Goal: Task Accomplishment & Management: Manage account settings

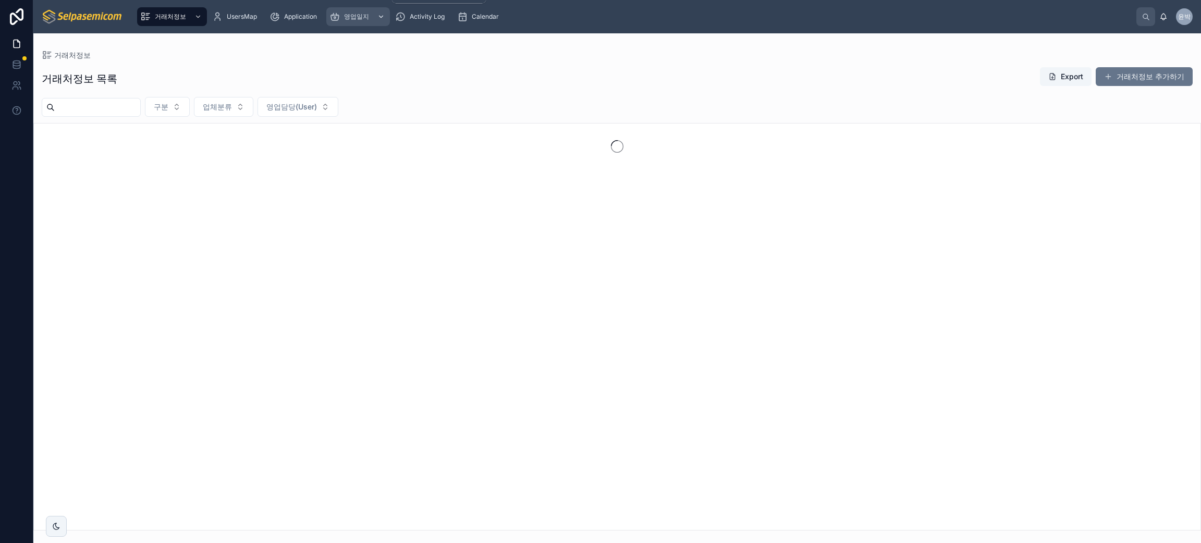
click at [358, 15] on span "영업일지" at bounding box center [356, 17] width 25 height 8
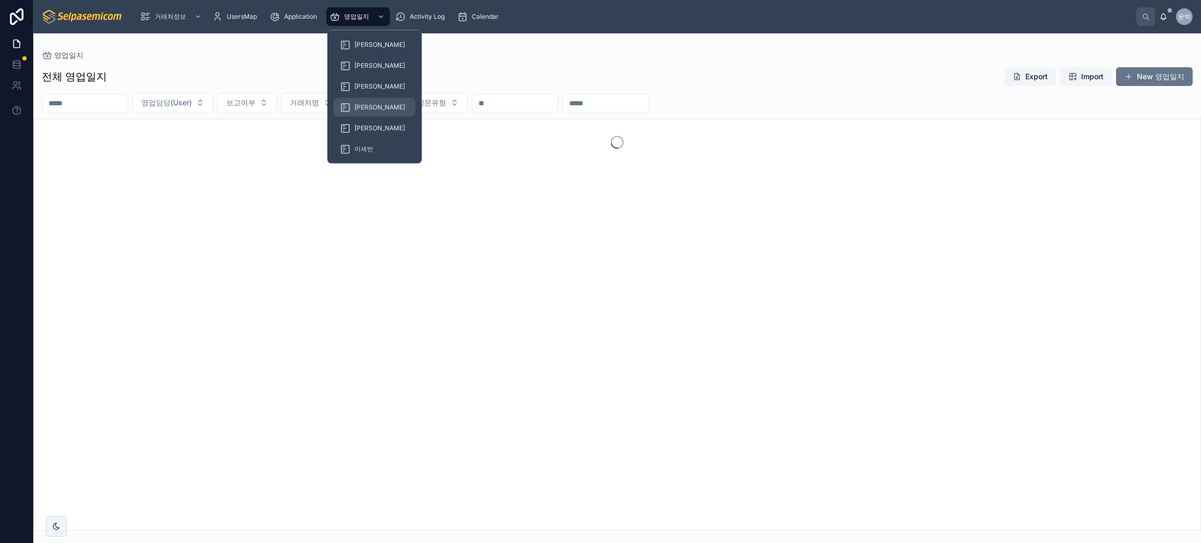
click at [356, 100] on div "[PERSON_NAME]" at bounding box center [374, 107] width 69 height 17
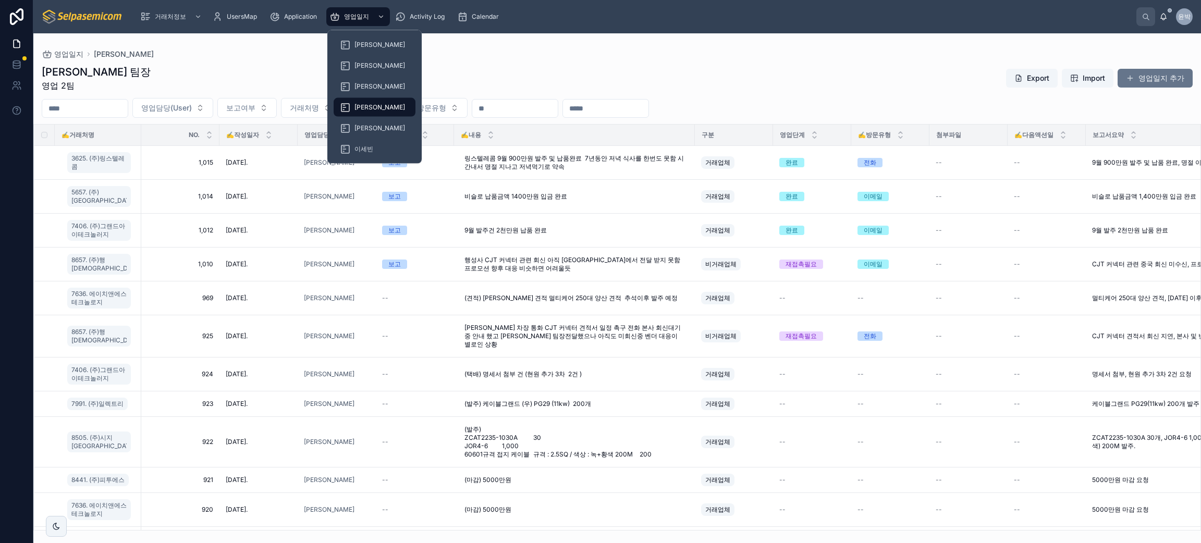
click at [356, 100] on div "[PERSON_NAME]" at bounding box center [374, 107] width 69 height 17
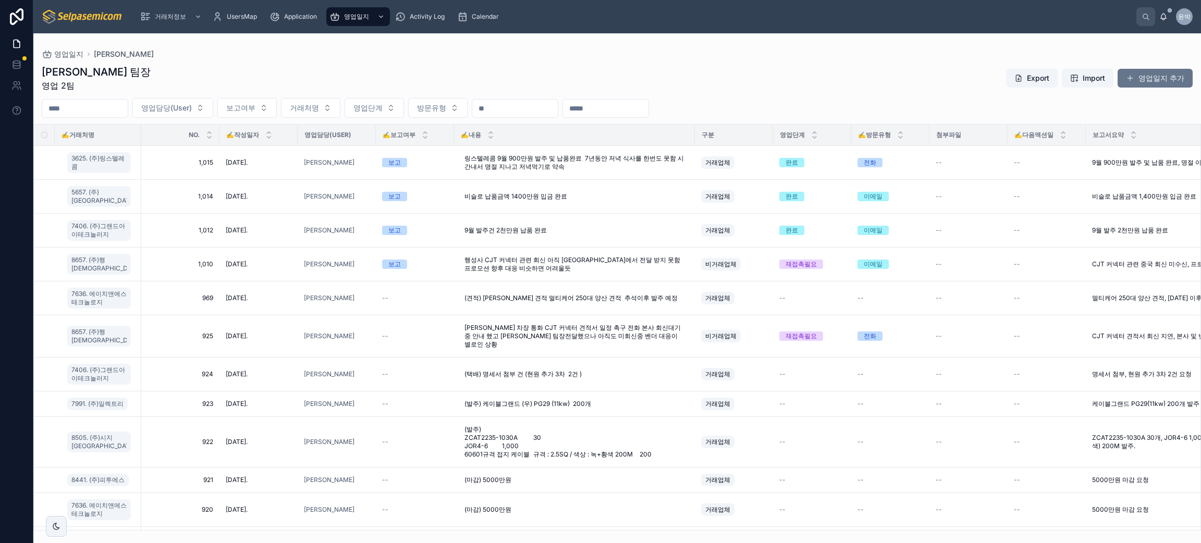
click at [793, 78] on div "[PERSON_NAME] 팀장 영업 2팀 Export Import 영업일지 추가" at bounding box center [617, 78] width 1151 height 27
click at [96, 266] on span "8657. (주)행[DEMOGRAPHIC_DATA]" at bounding box center [98, 264] width 55 height 17
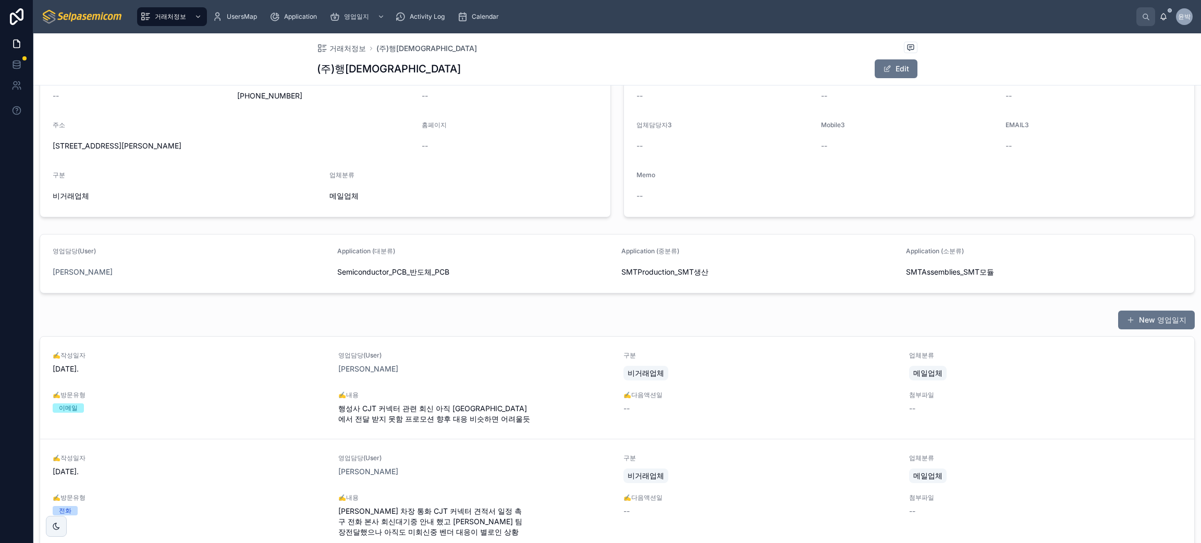
scroll to position [258, 0]
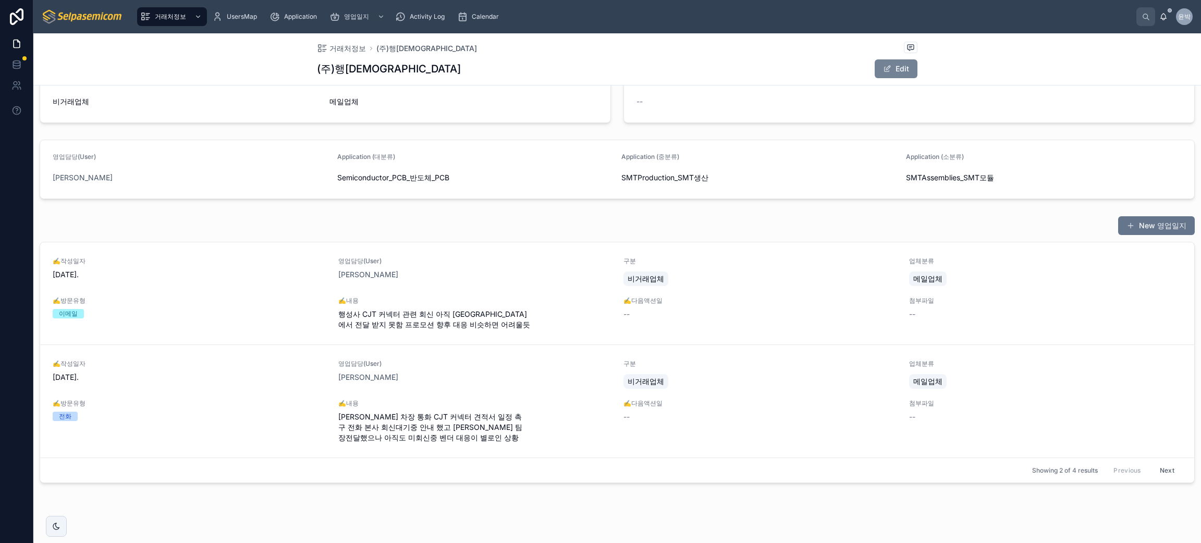
click at [885, 78] on button "Edit" at bounding box center [896, 68] width 43 height 19
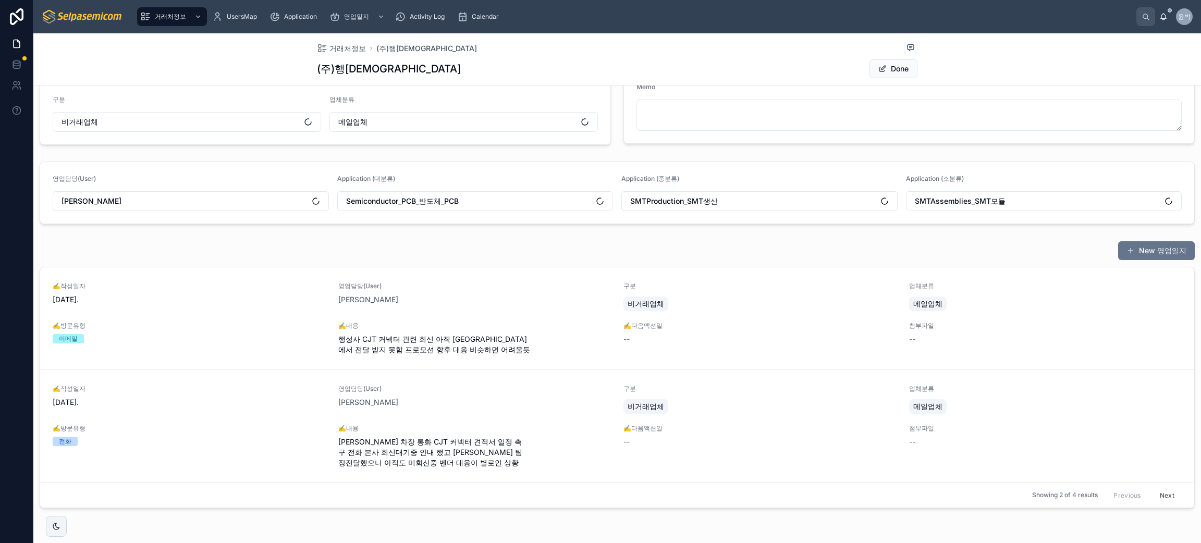
scroll to position [262, 0]
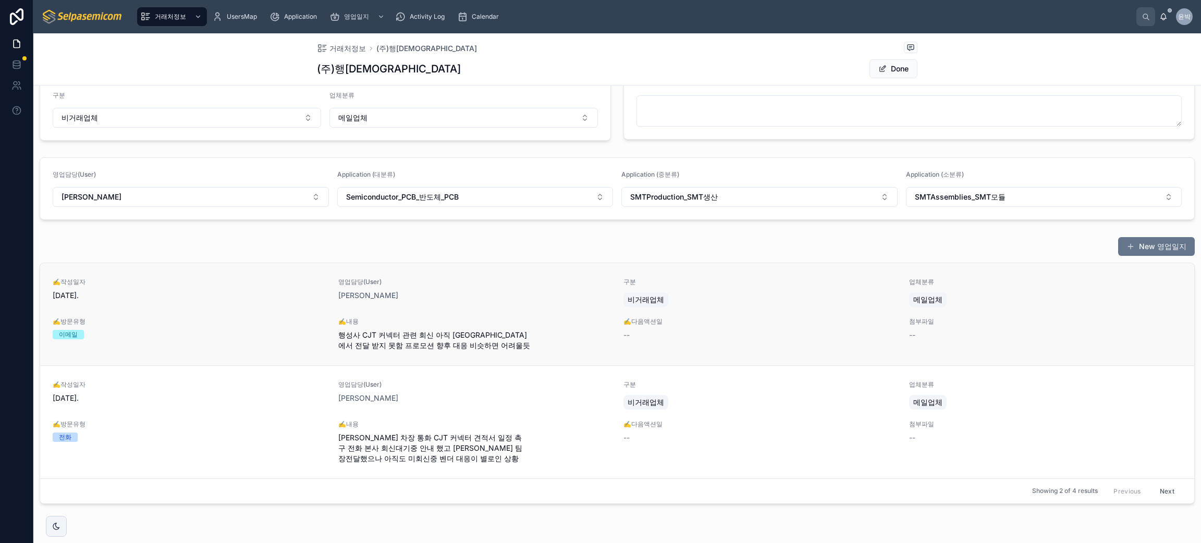
click at [774, 307] on div "비거래업체" at bounding box center [760, 299] width 273 height 19
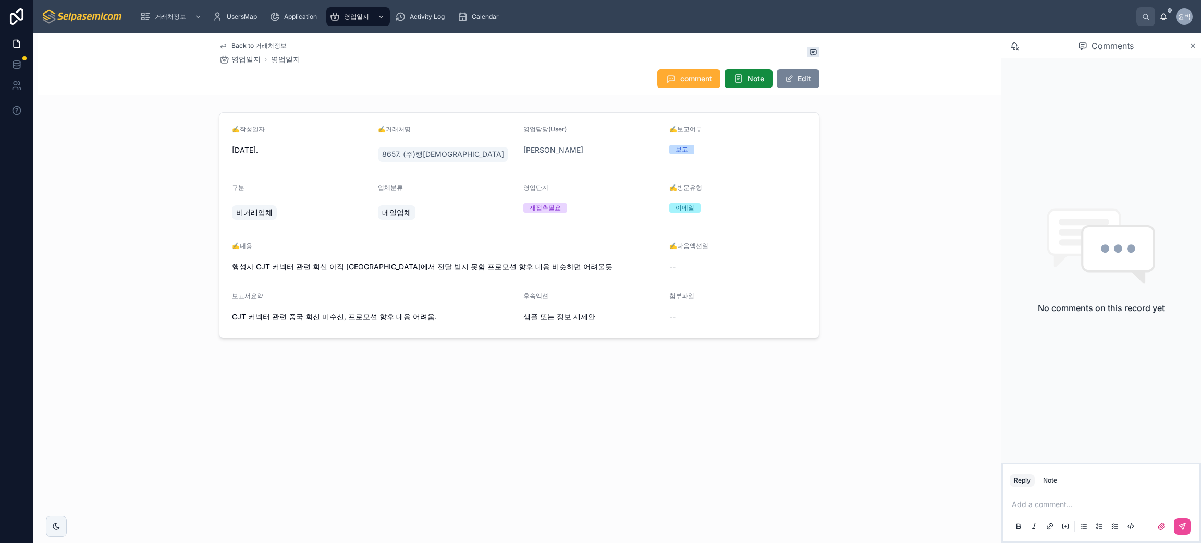
click at [802, 71] on button "Edit" at bounding box center [798, 78] width 43 height 19
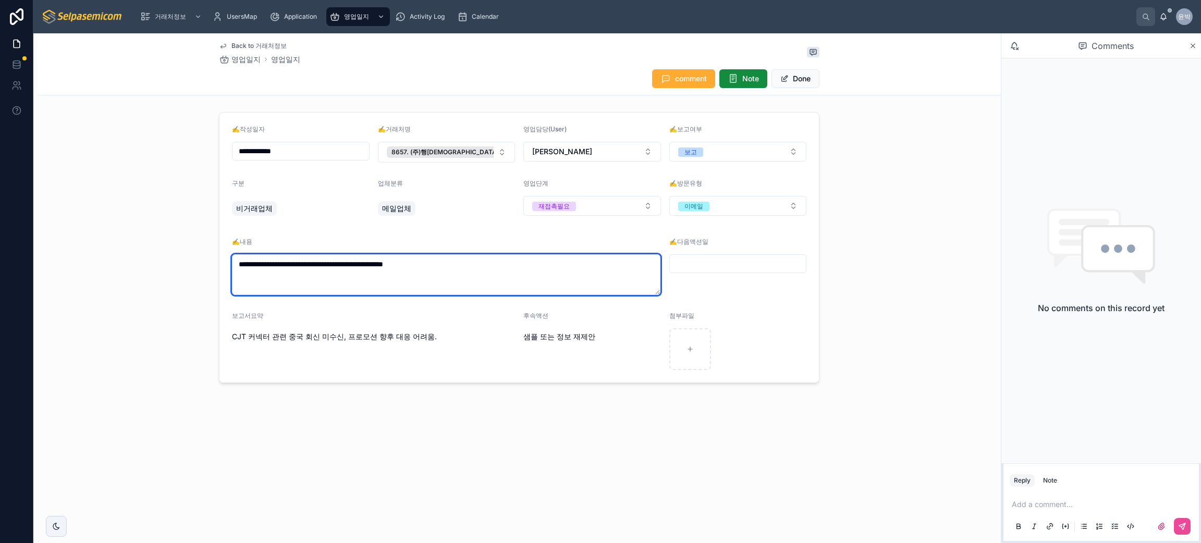
click at [515, 272] on textarea "**********" at bounding box center [446, 274] width 429 height 41
drag, startPoint x: 572, startPoint y: 269, endPoint x: 281, endPoint y: 271, distance: 291.5
click at [281, 271] on textarea "**********" at bounding box center [446, 274] width 429 height 41
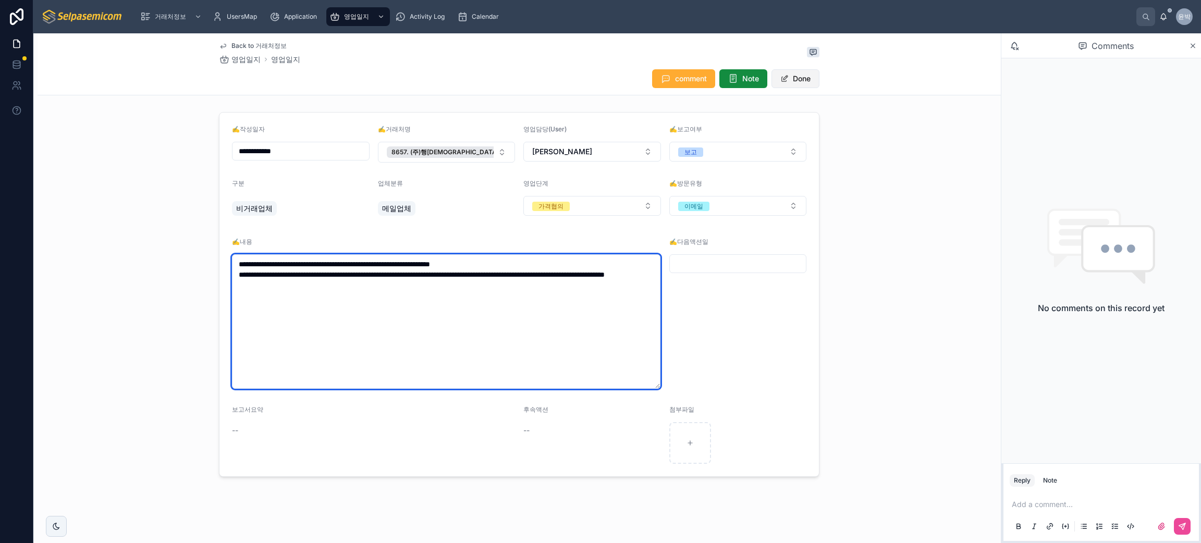
type textarea "**********"
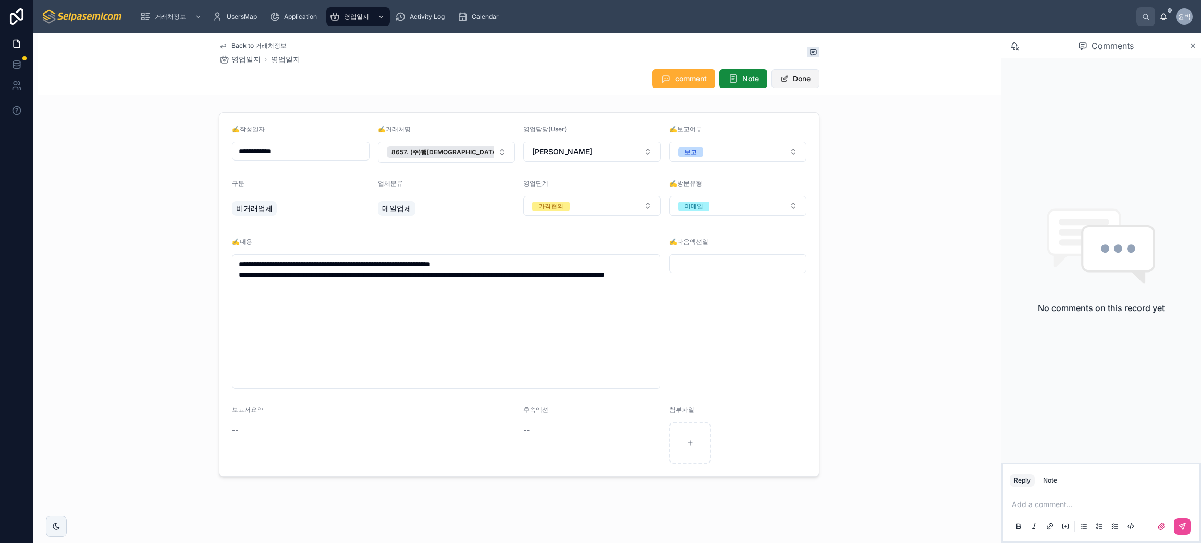
click at [781, 80] on span at bounding box center [785, 79] width 8 height 8
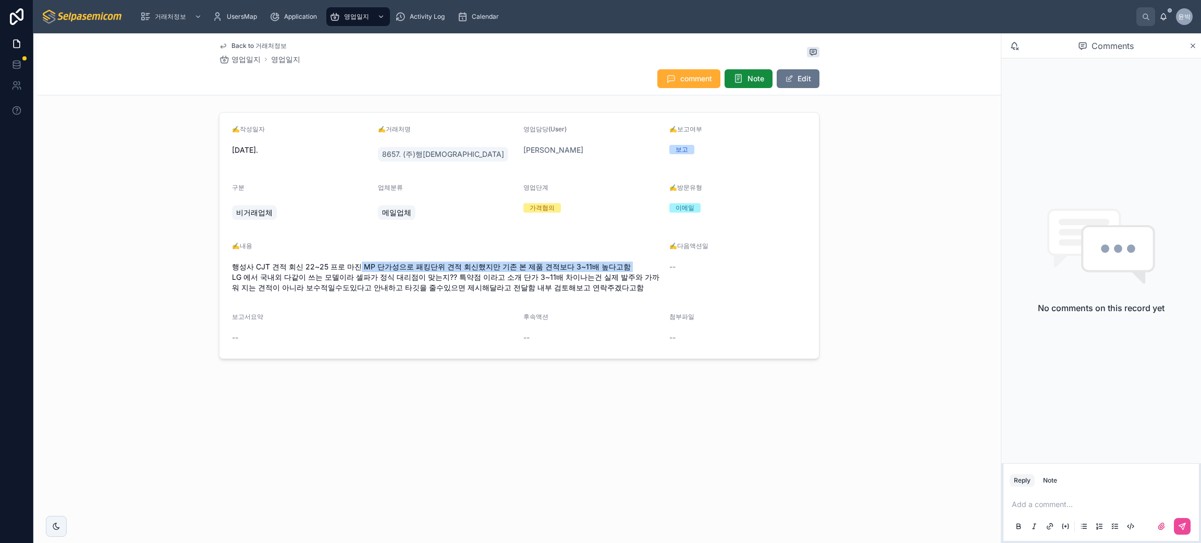
drag, startPoint x: 360, startPoint y: 268, endPoint x: 648, endPoint y: 271, distance: 287.8
click at [648, 271] on span "행성사 CJT 견적 회신 22~25 프로 마진 MP 단가성으로 패킹단위 견적 회신했지만 기존 본 제품 견적보다 3~11배 높다고함 LG 에서 …" at bounding box center [446, 277] width 429 height 31
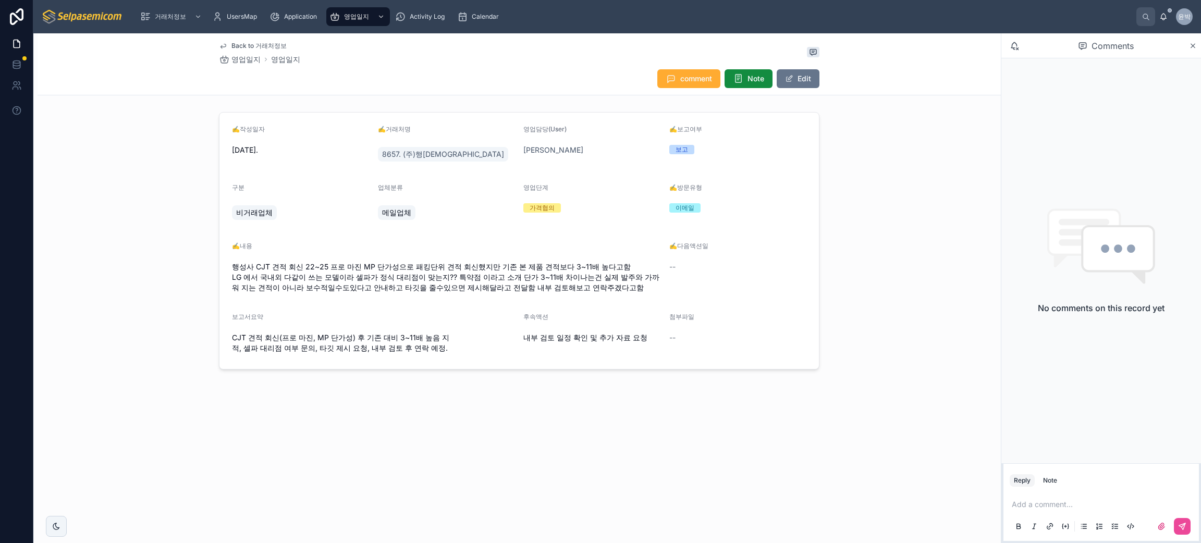
click at [501, 273] on span "행성사 CJT 견적 회신 22~25 프로 마진 MP 단가성으로 패킹단위 견적 회신했지만 기존 본 제품 견적보다 3~11배 높다고함 LG 에서 …" at bounding box center [446, 277] width 429 height 31
click at [157, 217] on div "✍️작성일자 [DATE]. ✍️거래처명 8657. (주)행성사 영업담당(User) [PERSON_NAME] ✍️보고여부 보고 구분 비거래업체 …" at bounding box center [520, 241] width 964 height 266
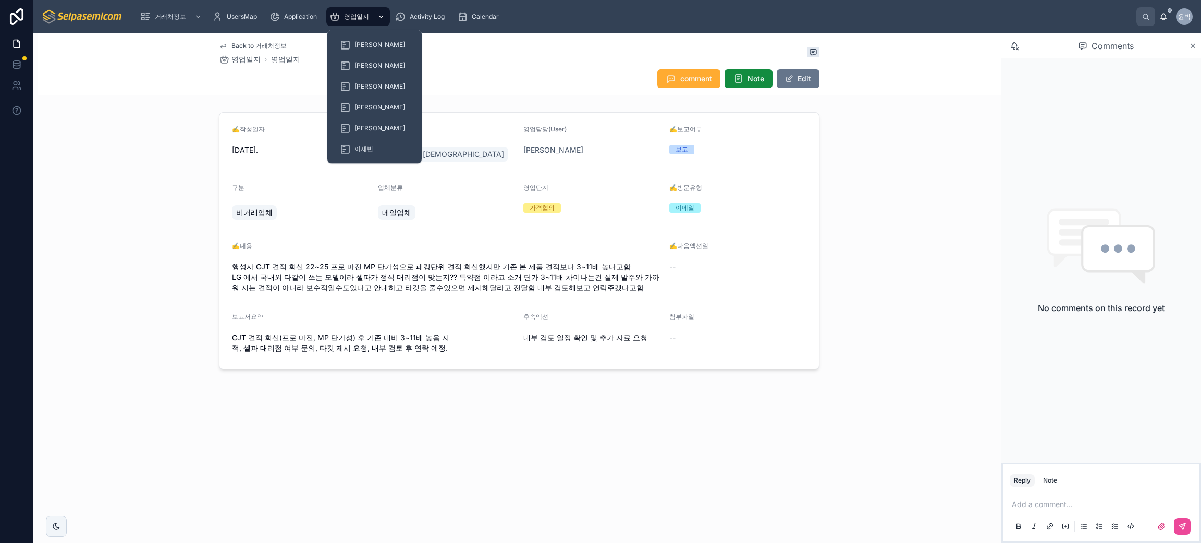
click at [363, 23] on div "영업일지" at bounding box center [358, 16] width 57 height 17
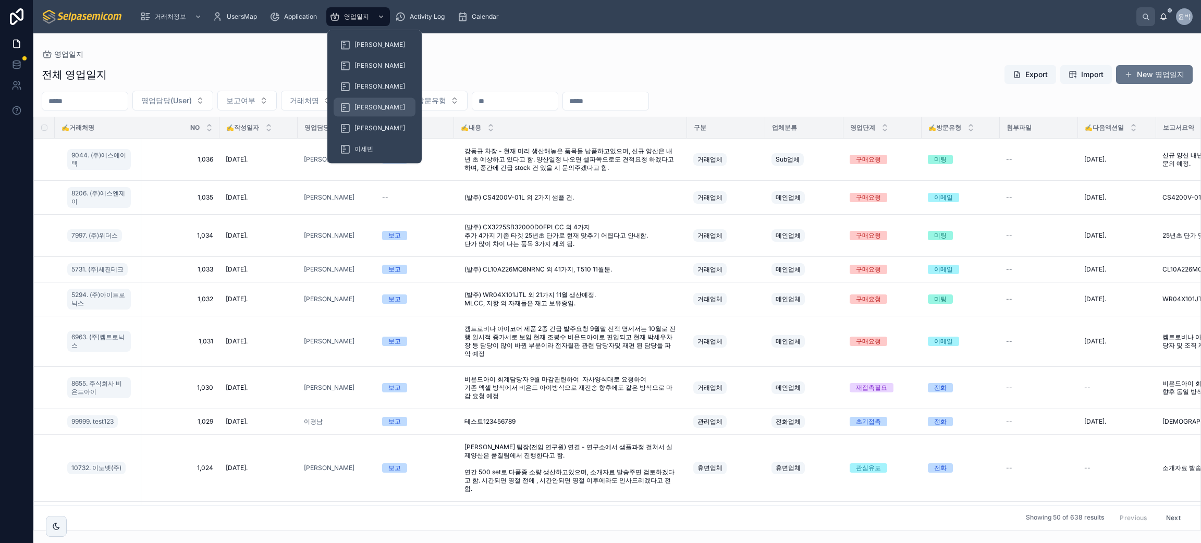
click at [363, 103] on span "[PERSON_NAME]" at bounding box center [380, 107] width 51 height 8
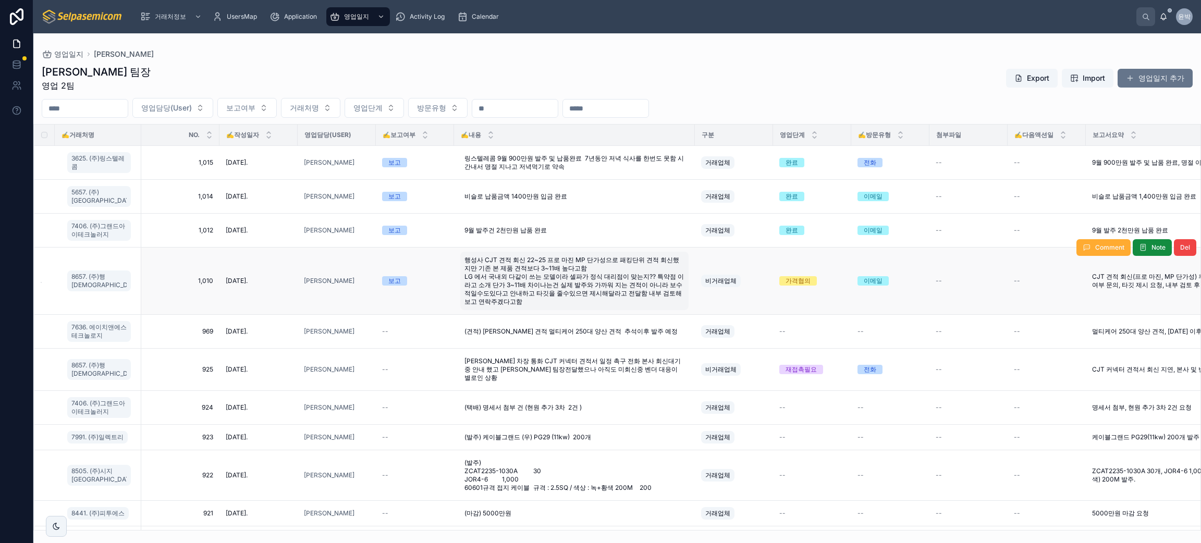
click at [507, 50] on div "영업일지 [PERSON_NAME]" at bounding box center [617, 54] width 1151 height 8
